Goal: Information Seeking & Learning: Find specific page/section

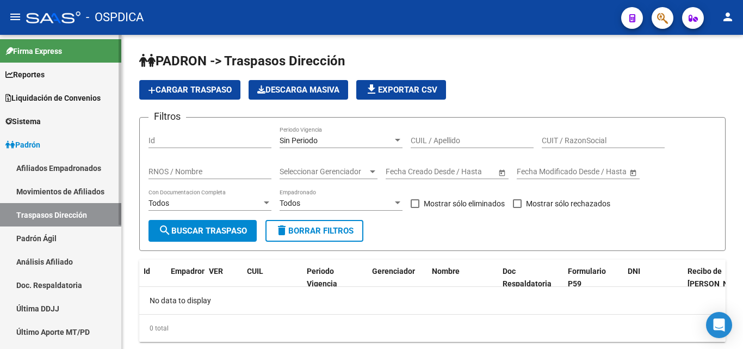
click at [86, 165] on link "Afiliados Empadronados" at bounding box center [60, 167] width 121 height 23
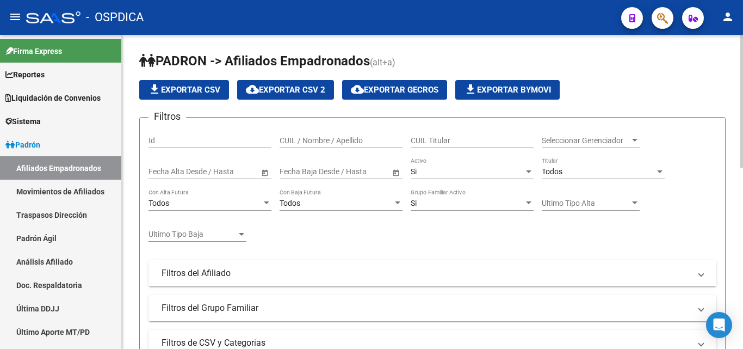
click at [633, 136] on div at bounding box center [635, 140] width 10 height 9
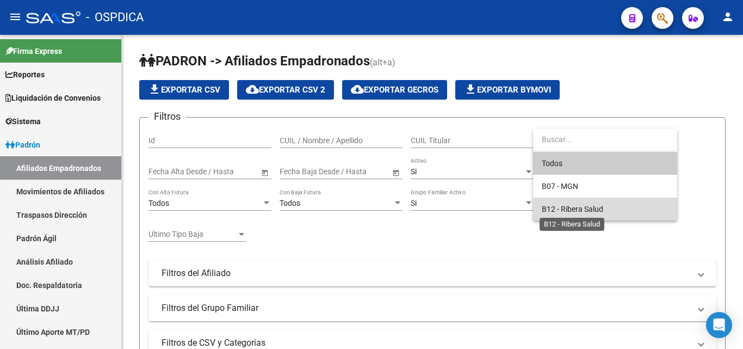
click at [578, 209] on span "B12 - Ribera Salud" at bounding box center [572, 209] width 61 height 9
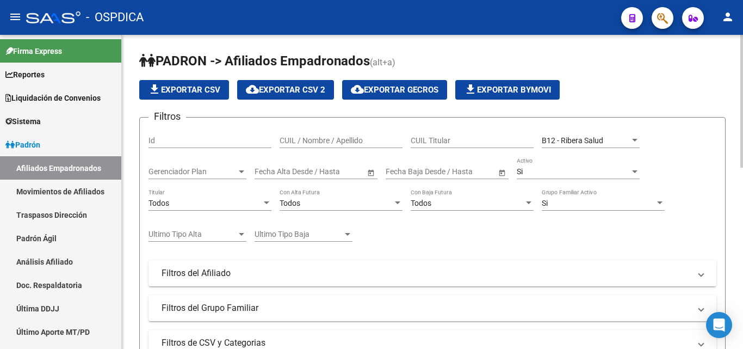
click at [265, 196] on div "Todos Titular" at bounding box center [210, 200] width 123 height 22
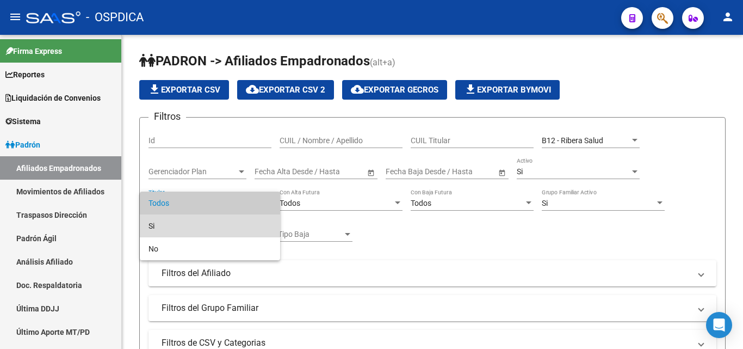
click at [199, 221] on span "Si" at bounding box center [210, 225] width 123 height 23
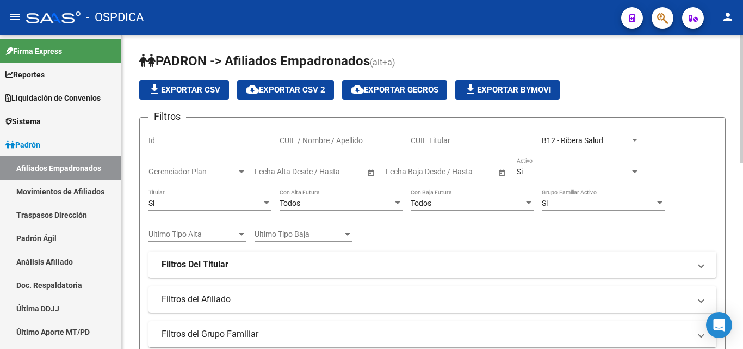
click at [703, 263] on mat-expansion-panel-header "Filtros Del Titular" at bounding box center [433, 264] width 568 height 26
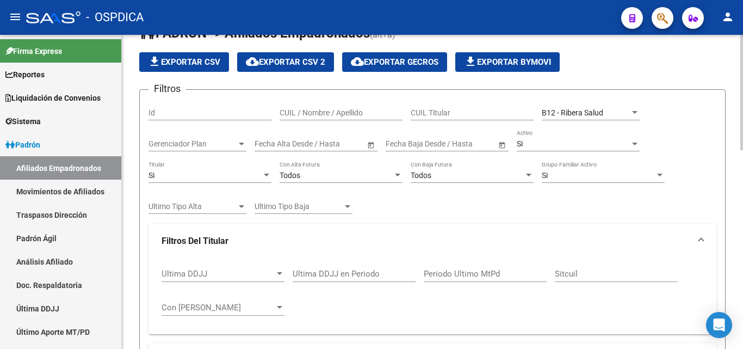
scroll to position [54, 0]
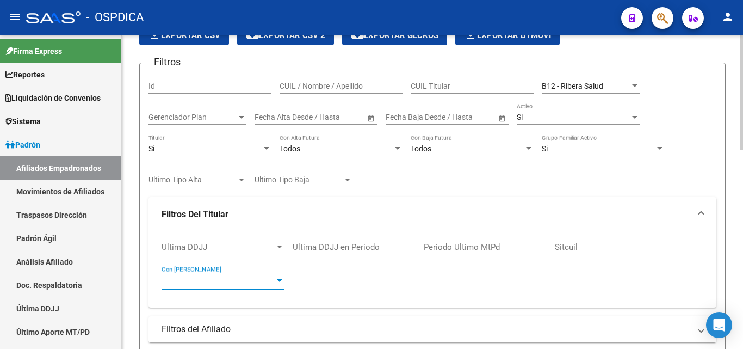
click at [279, 277] on div at bounding box center [280, 280] width 10 height 9
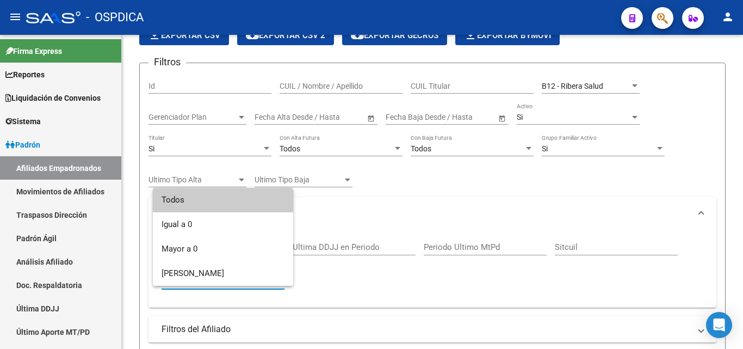
click at [381, 275] on div at bounding box center [371, 174] width 743 height 349
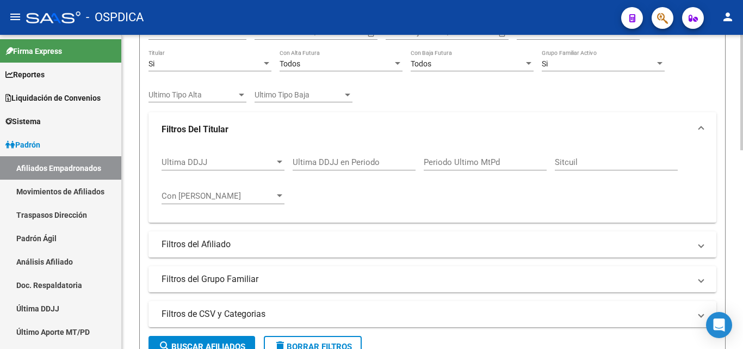
scroll to position [163, 0]
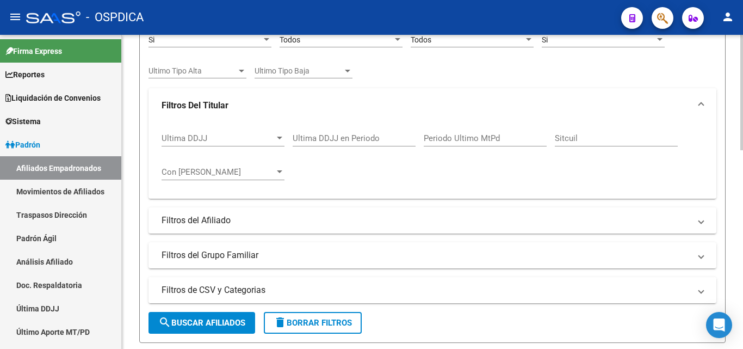
click at [701, 289] on span at bounding box center [701, 290] width 4 height 12
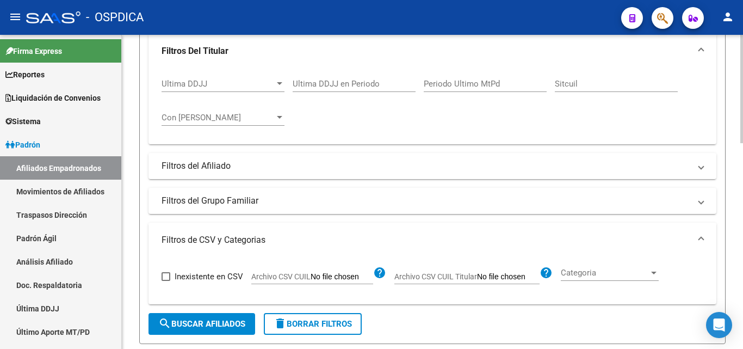
scroll to position [272, 0]
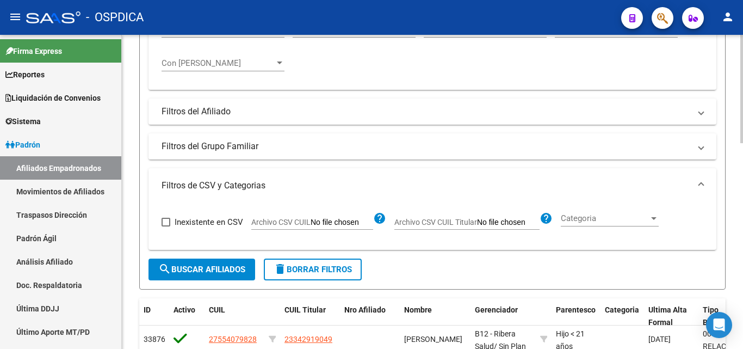
click at [650, 213] on div "Categoria" at bounding box center [610, 218] width 98 height 10
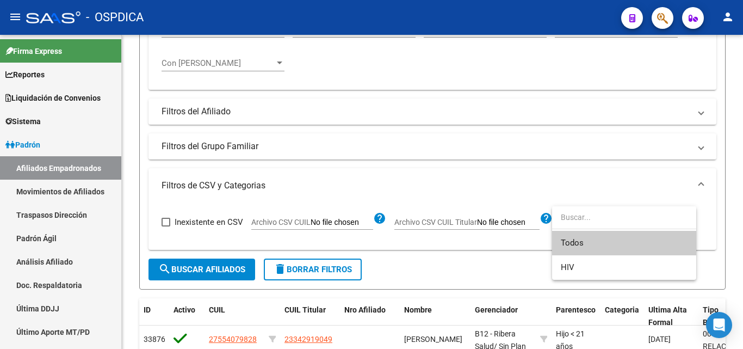
click at [630, 181] on div at bounding box center [371, 174] width 743 height 349
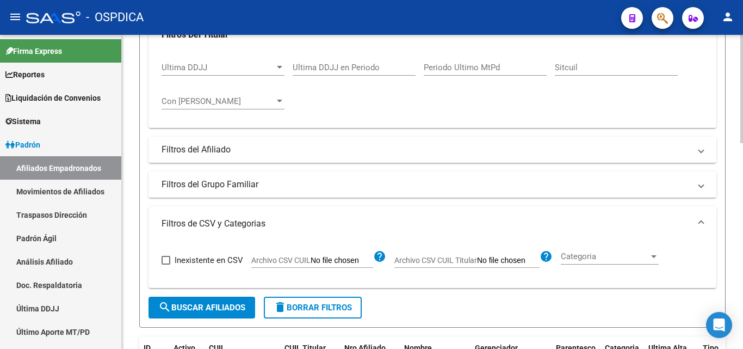
scroll to position [218, 0]
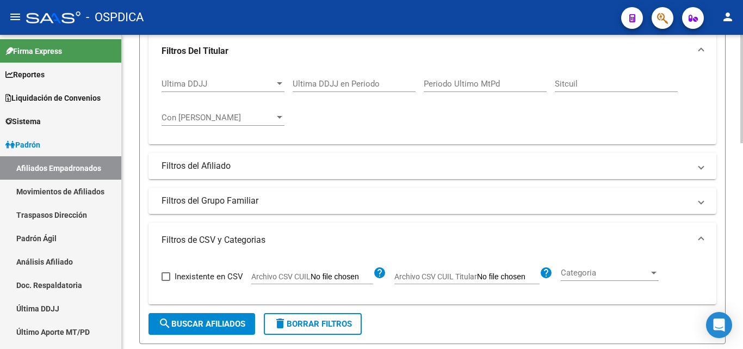
click at [700, 164] on span at bounding box center [701, 166] width 4 height 12
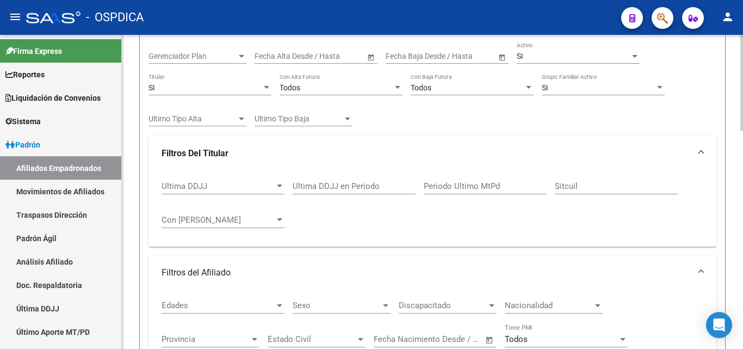
scroll to position [109, 0]
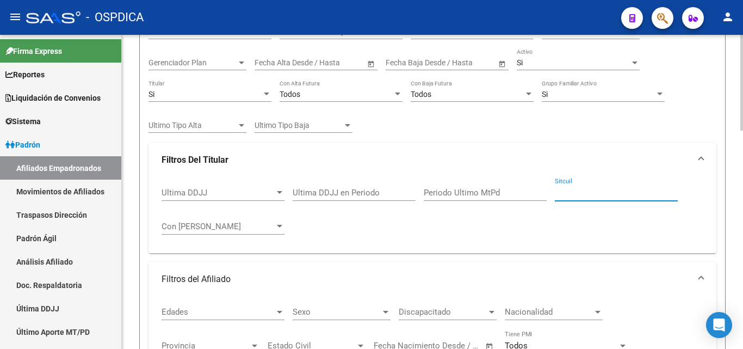
click at [601, 191] on input "Sitcuil" at bounding box center [616, 193] width 123 height 10
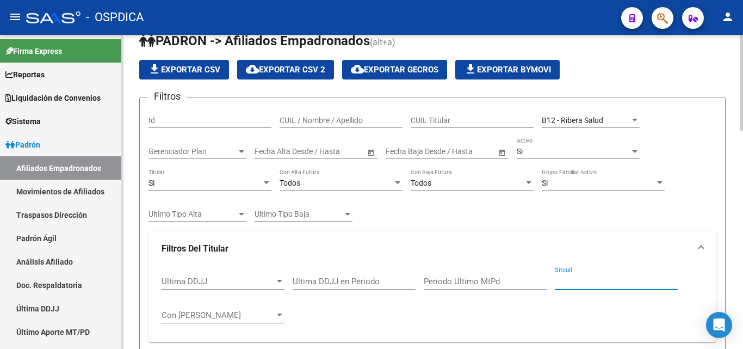
scroll to position [0, 0]
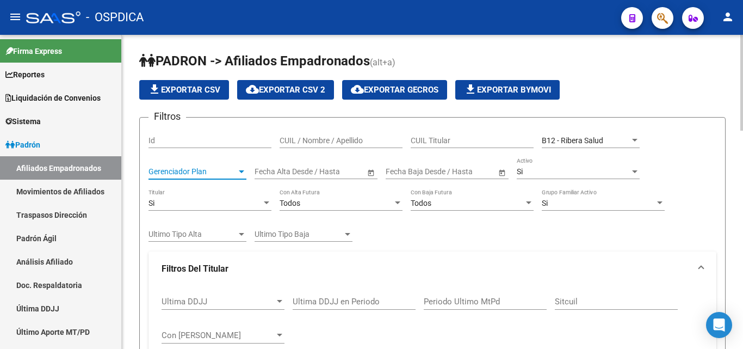
click at [242, 168] on div at bounding box center [242, 171] width 10 height 9
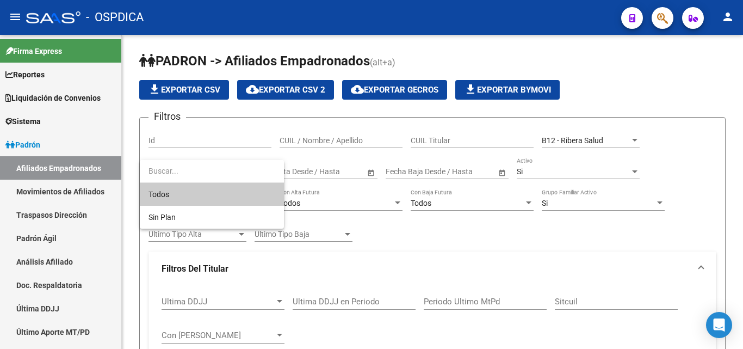
click at [411, 234] on div at bounding box center [371, 174] width 743 height 349
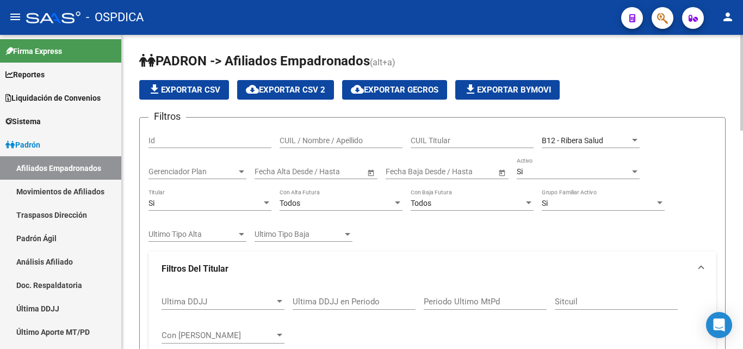
click at [685, 149] on div "Filtros Id CUIL / Nombre / Apellido CUIL Titular B12 - Ribera Salud Seleccionar…" at bounding box center [433, 338] width 568 height 424
click at [700, 264] on span at bounding box center [701, 269] width 4 height 12
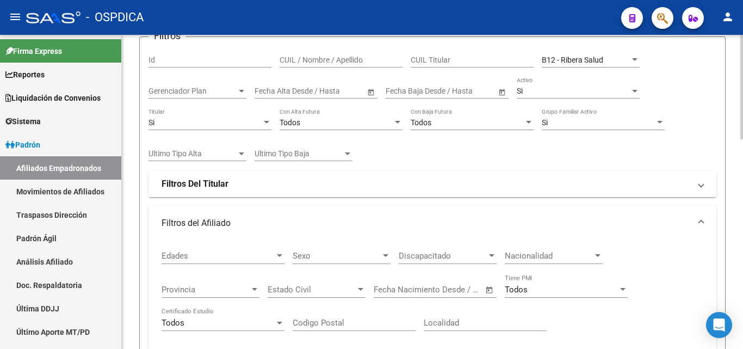
scroll to position [109, 0]
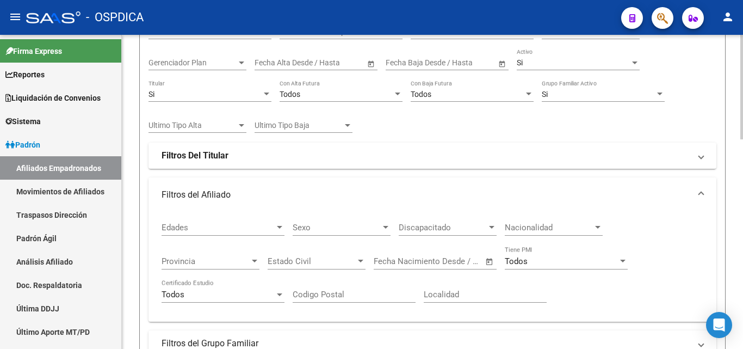
click at [701, 190] on span at bounding box center [701, 195] width 4 height 12
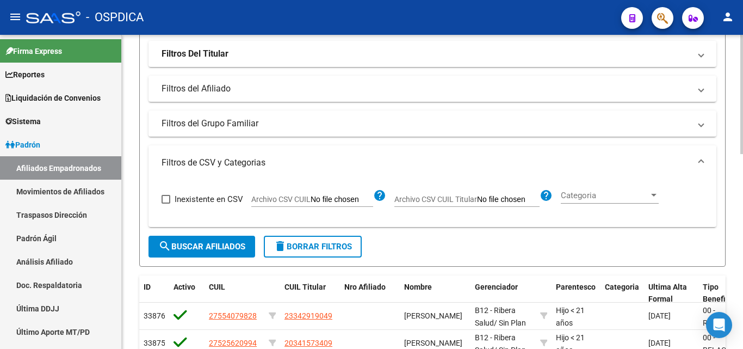
scroll to position [218, 0]
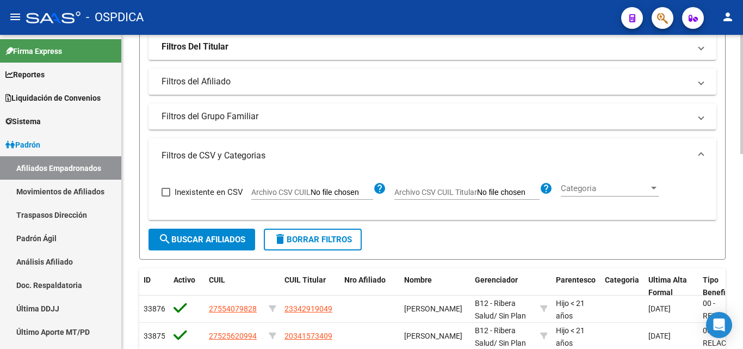
click at [700, 150] on span at bounding box center [701, 156] width 4 height 12
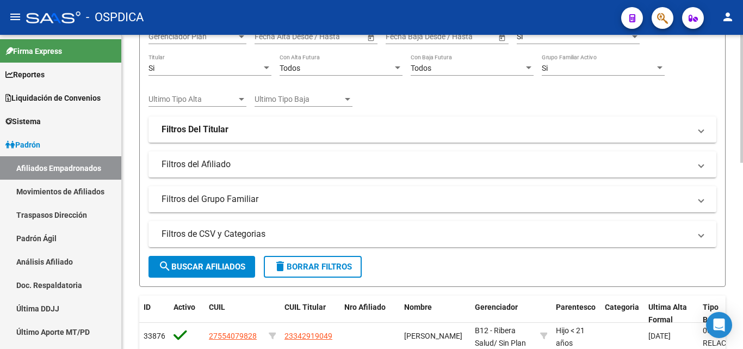
scroll to position [163, 0]
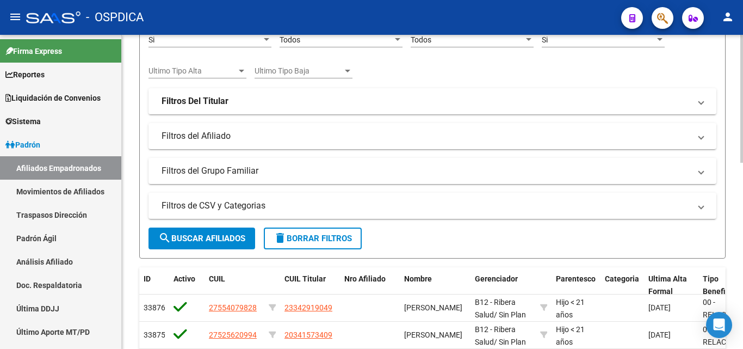
click at [213, 241] on span "search Buscar Afiliados" at bounding box center [201, 238] width 87 height 10
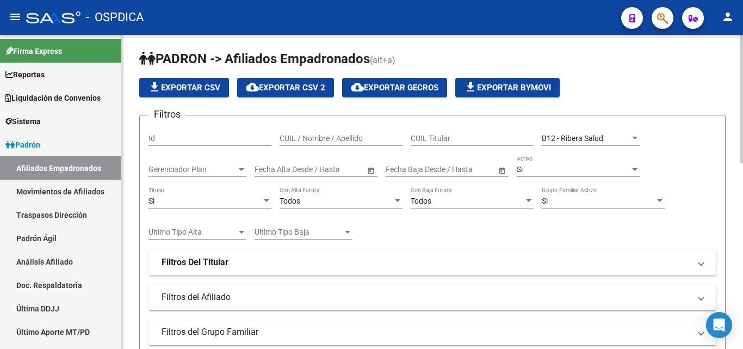
scroll to position [0, 0]
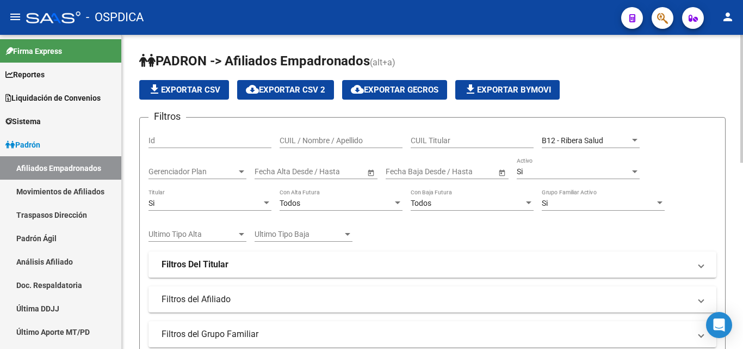
click at [283, 84] on button "cloud_download Exportar CSV 2" at bounding box center [285, 90] width 97 height 20
